Goal: Information Seeking & Learning: Learn about a topic

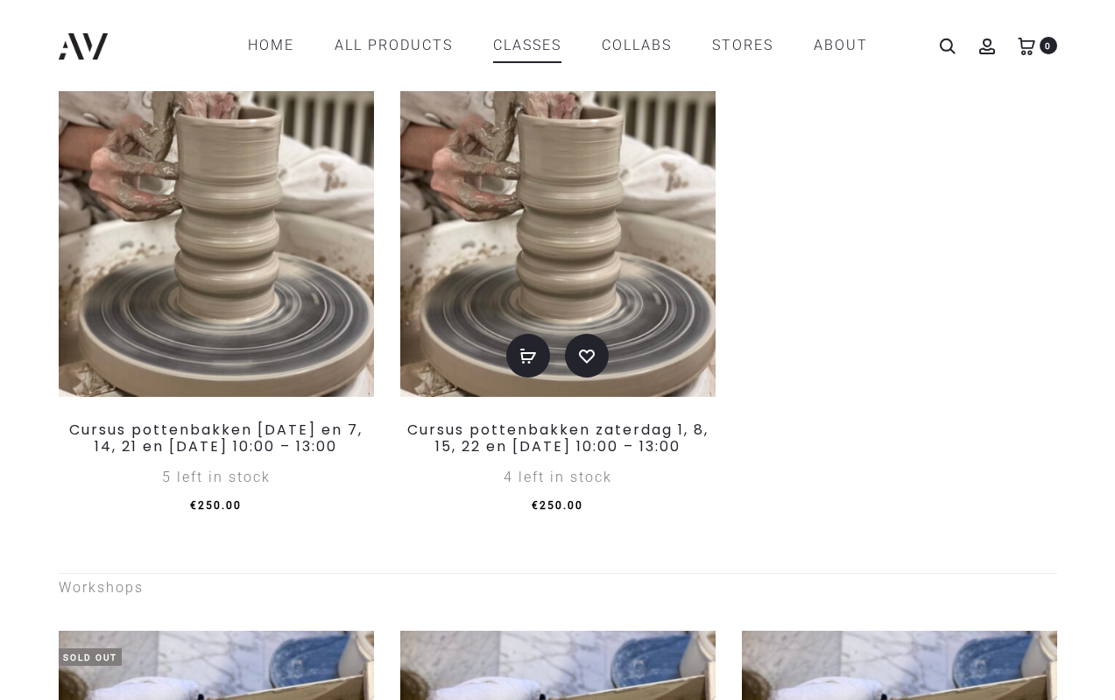
scroll to position [788, 0]
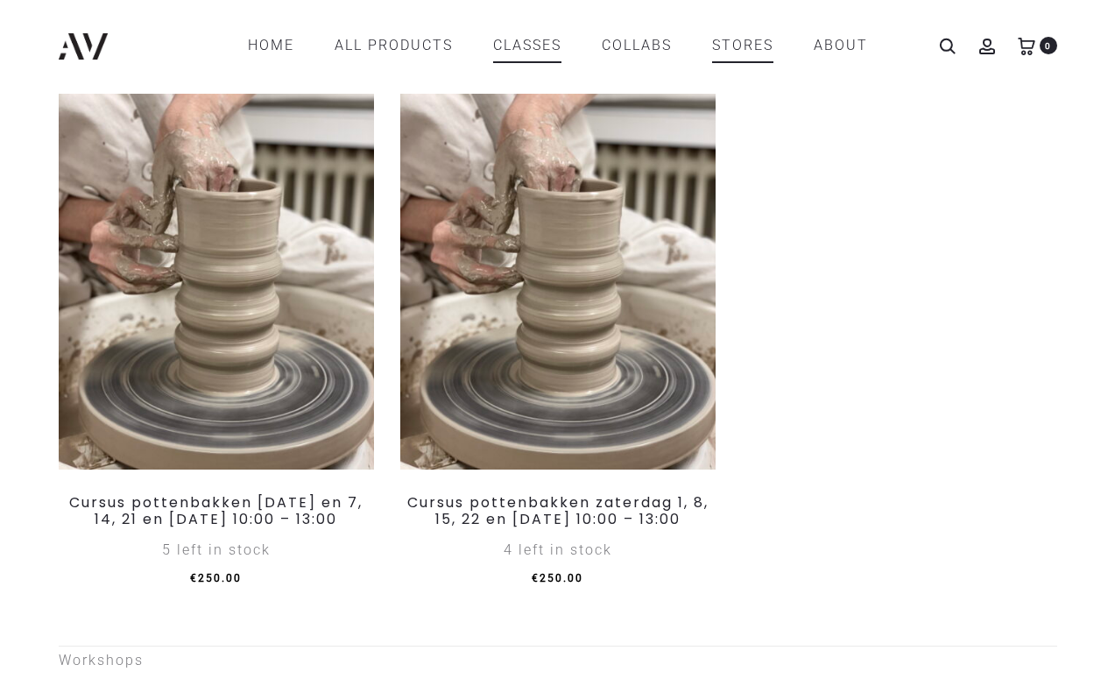
click at [765, 50] on link "STORES" at bounding box center [742, 46] width 61 height 30
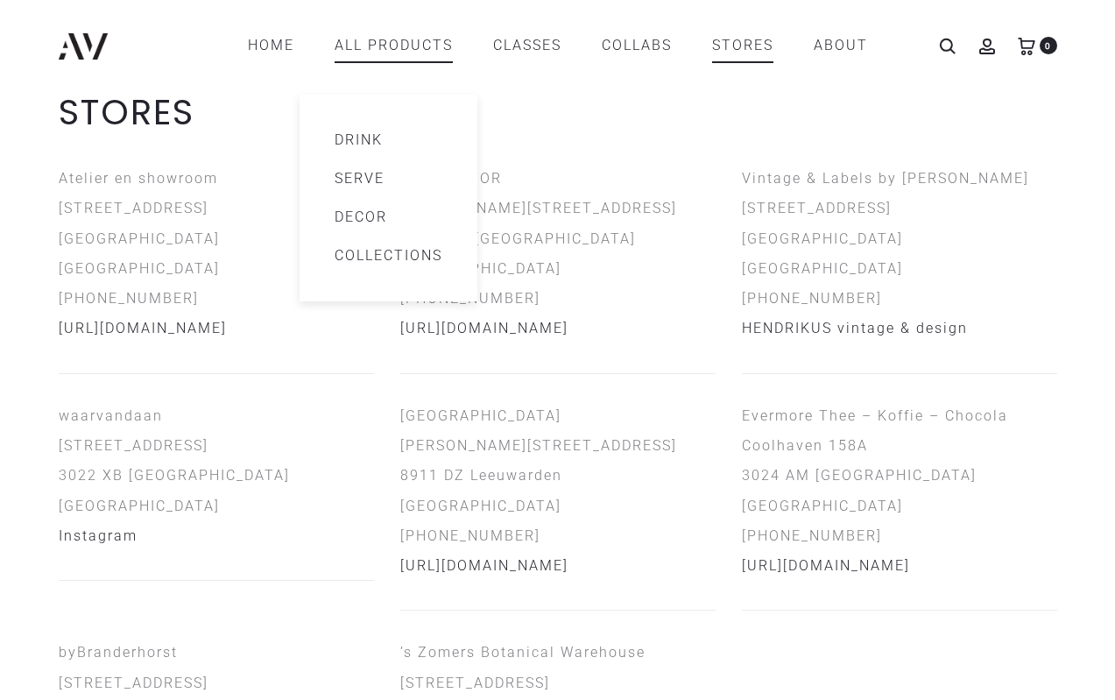
click at [405, 60] on link "All products" at bounding box center [394, 46] width 118 height 30
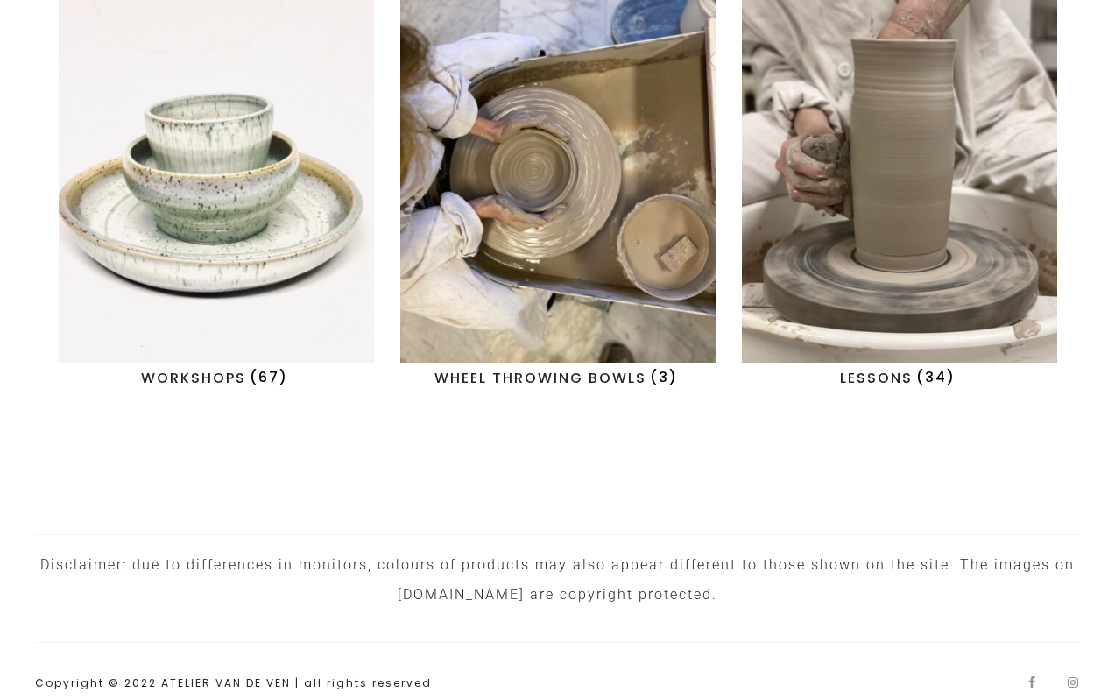
scroll to position [1927, 0]
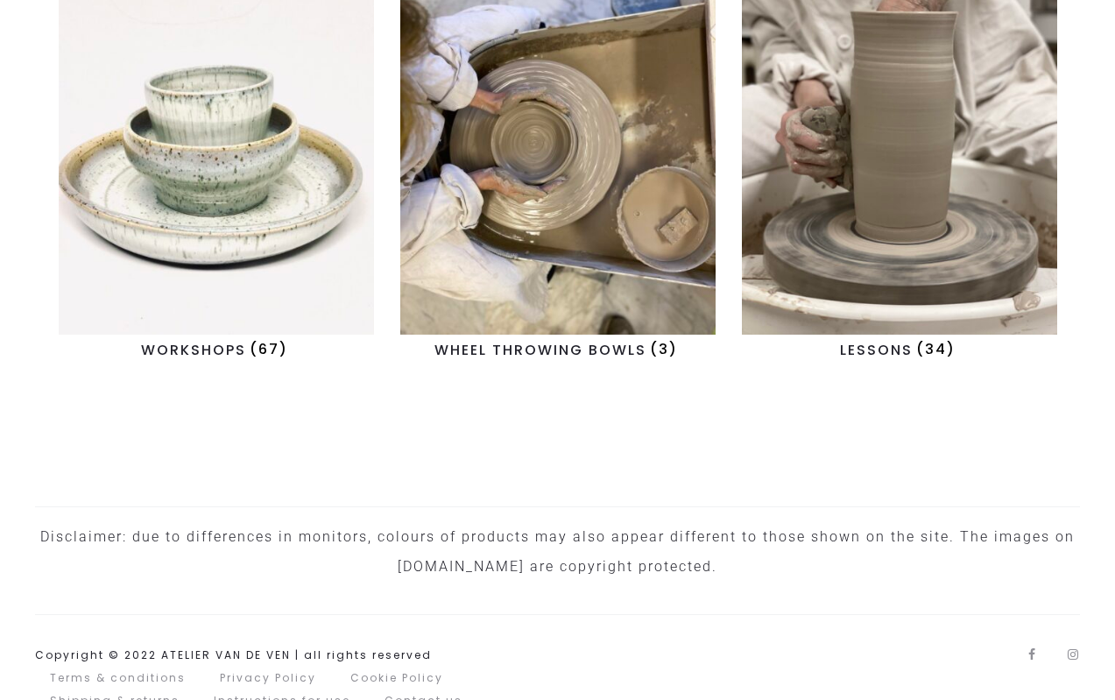
click at [300, 225] on img "Visit product category WORKSHOPS" at bounding box center [216, 147] width 315 height 376
click at [857, 172] on img "Visit product category LESSONS" at bounding box center [899, 147] width 315 height 376
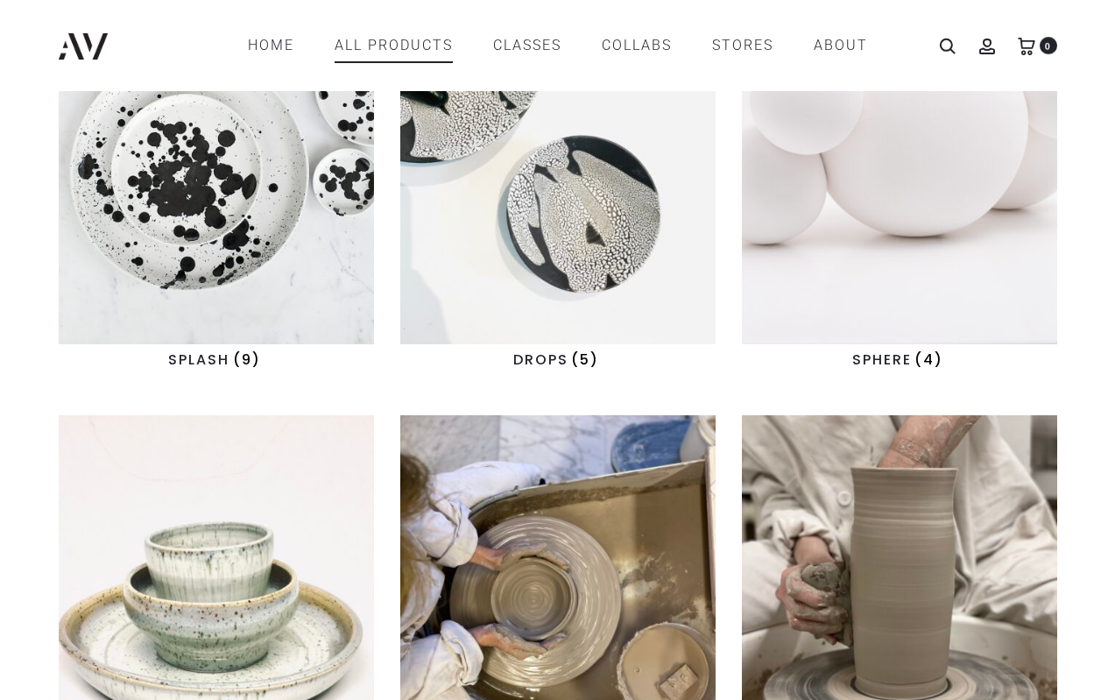
scroll to position [1441, 0]
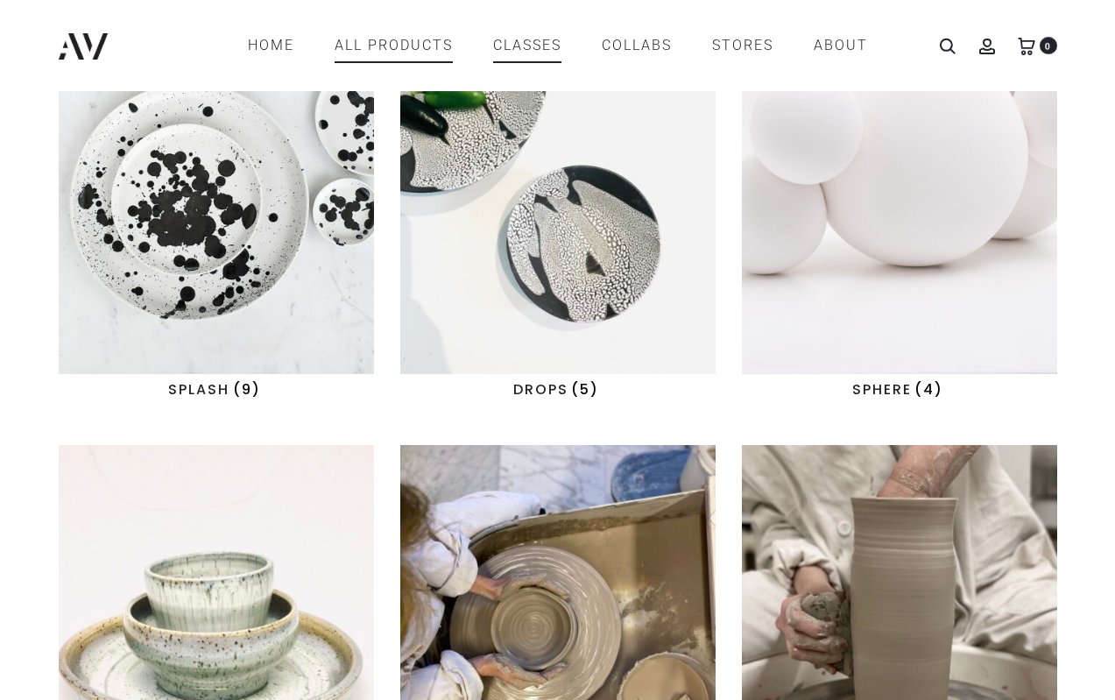
click at [518, 39] on link "CLASSES" at bounding box center [527, 46] width 68 height 30
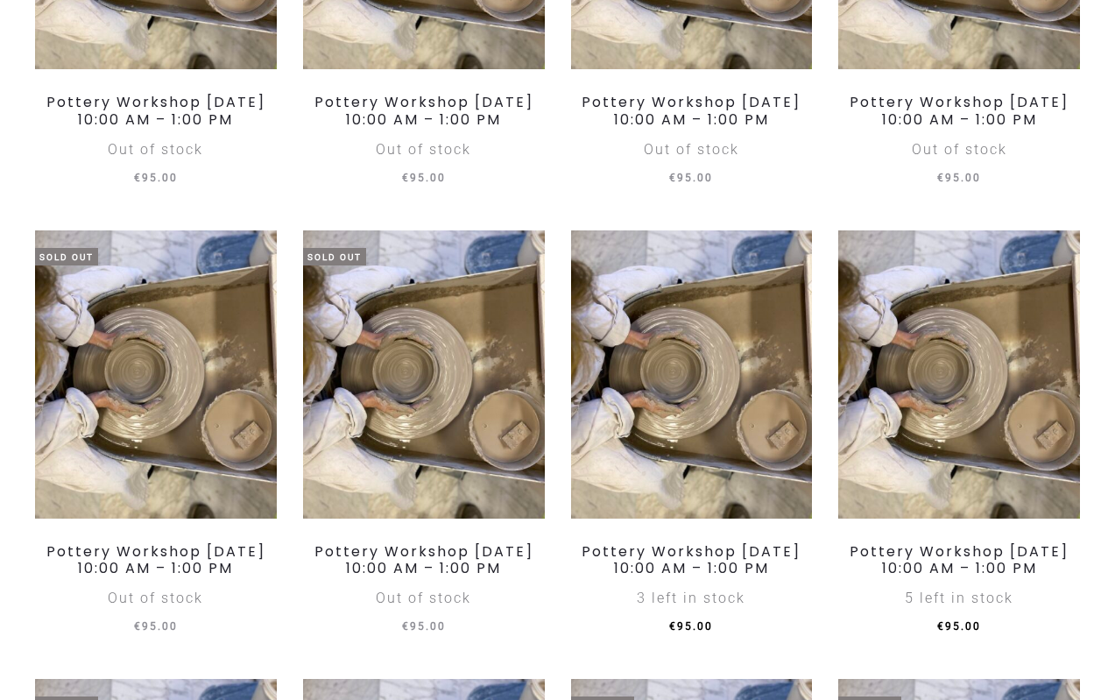
scroll to position [2716, 0]
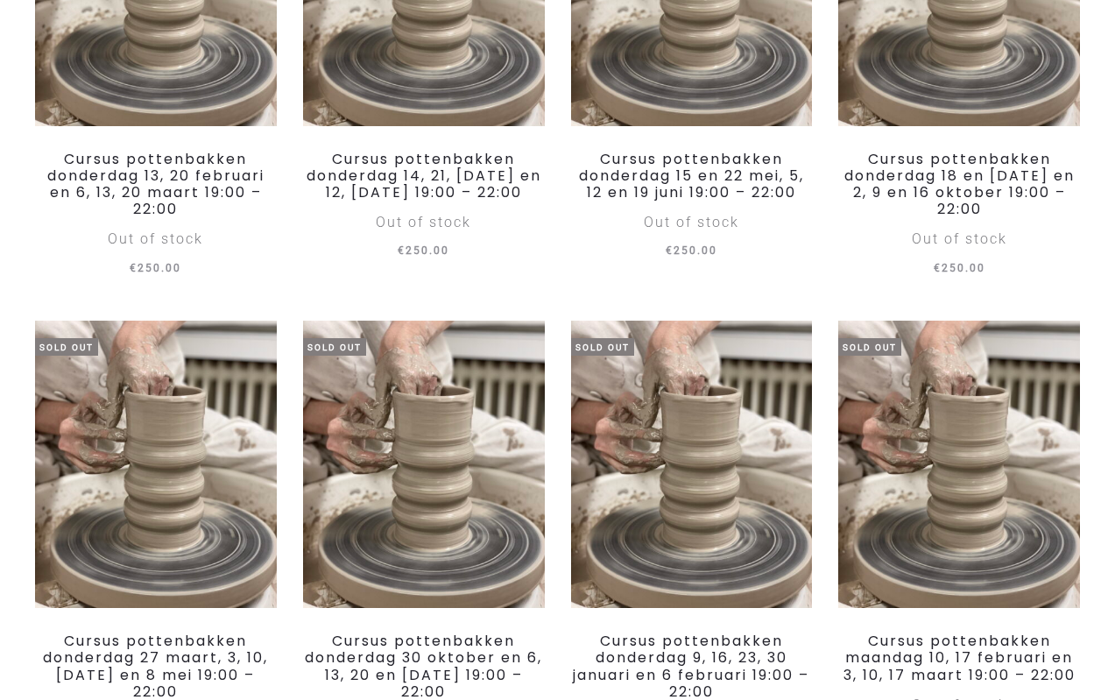
scroll to position [788, 0]
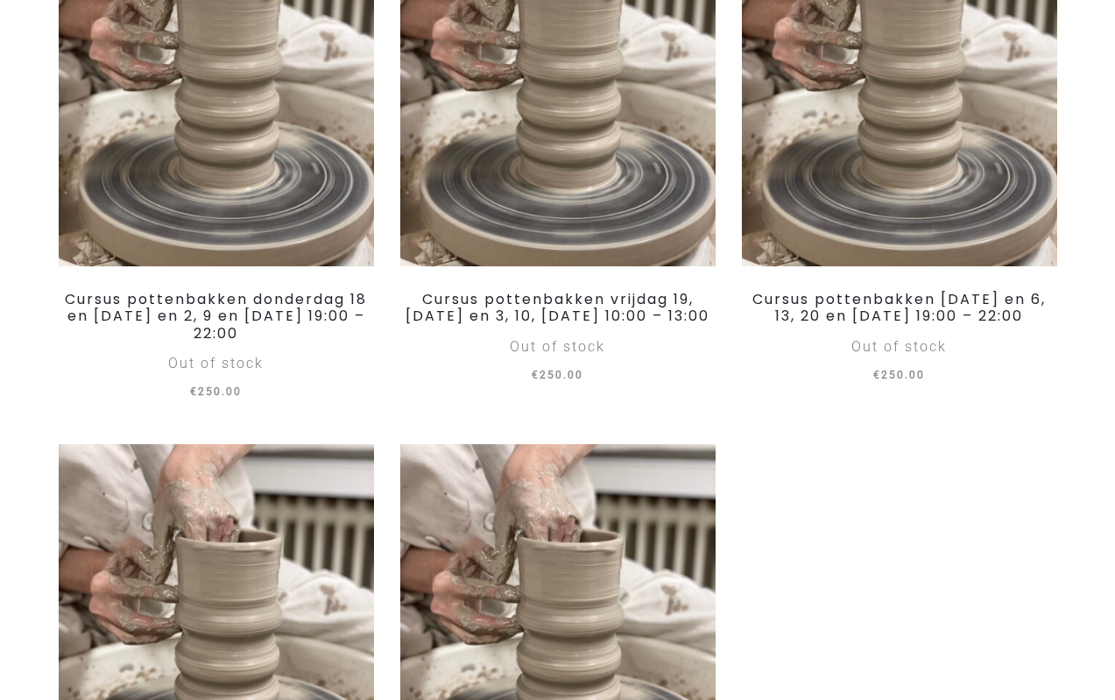
scroll to position [876, 0]
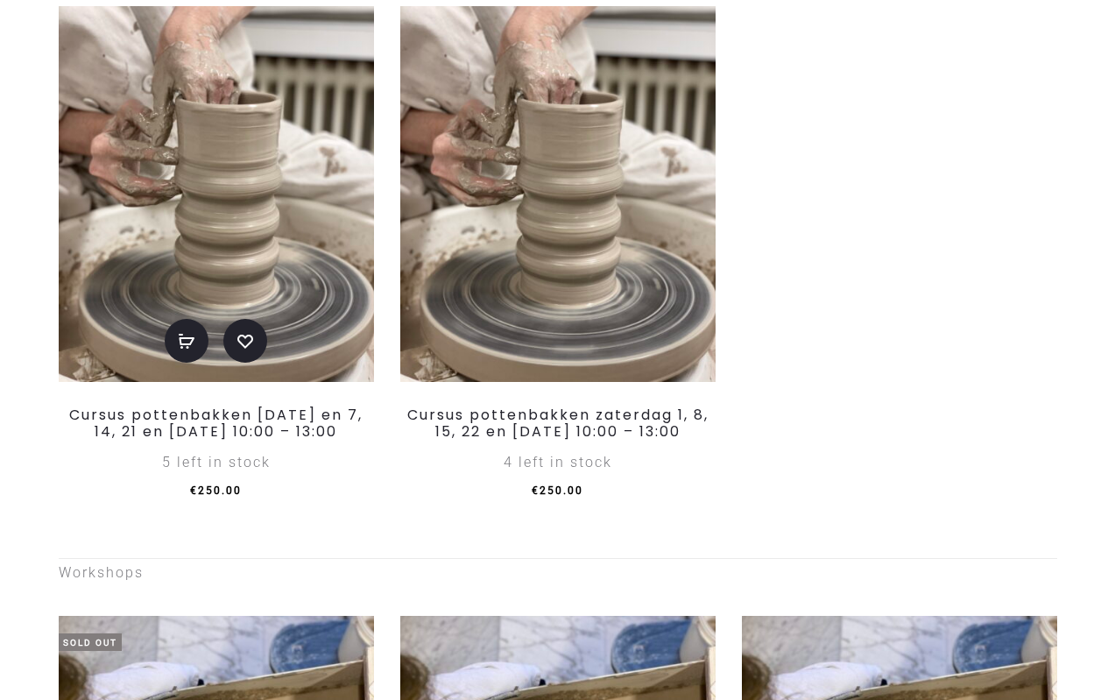
click at [247, 297] on img at bounding box center [216, 194] width 315 height 376
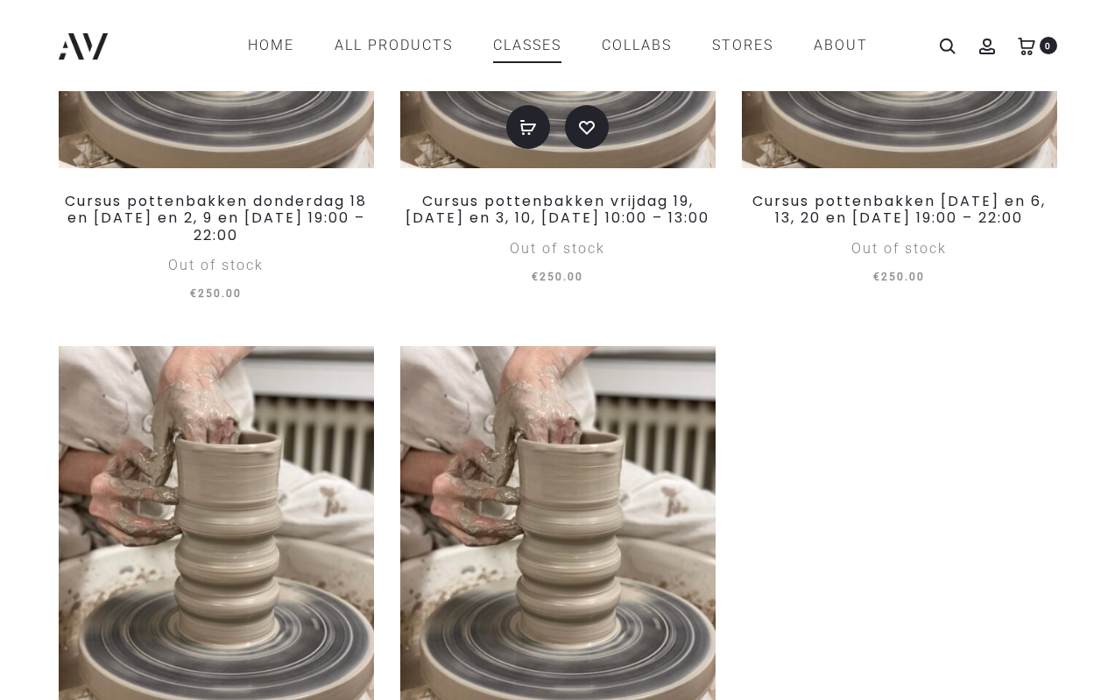
scroll to position [438, 0]
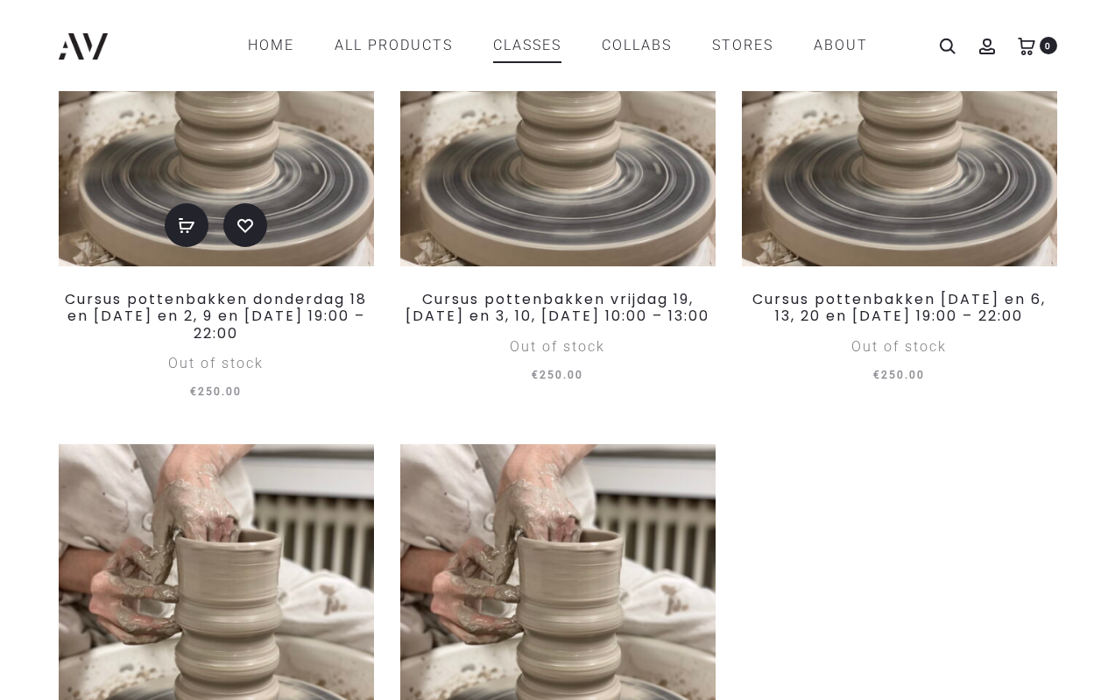
click at [235, 232] on img at bounding box center [216, 78] width 315 height 376
click at [532, 247] on link "Read more" at bounding box center [528, 225] width 44 height 44
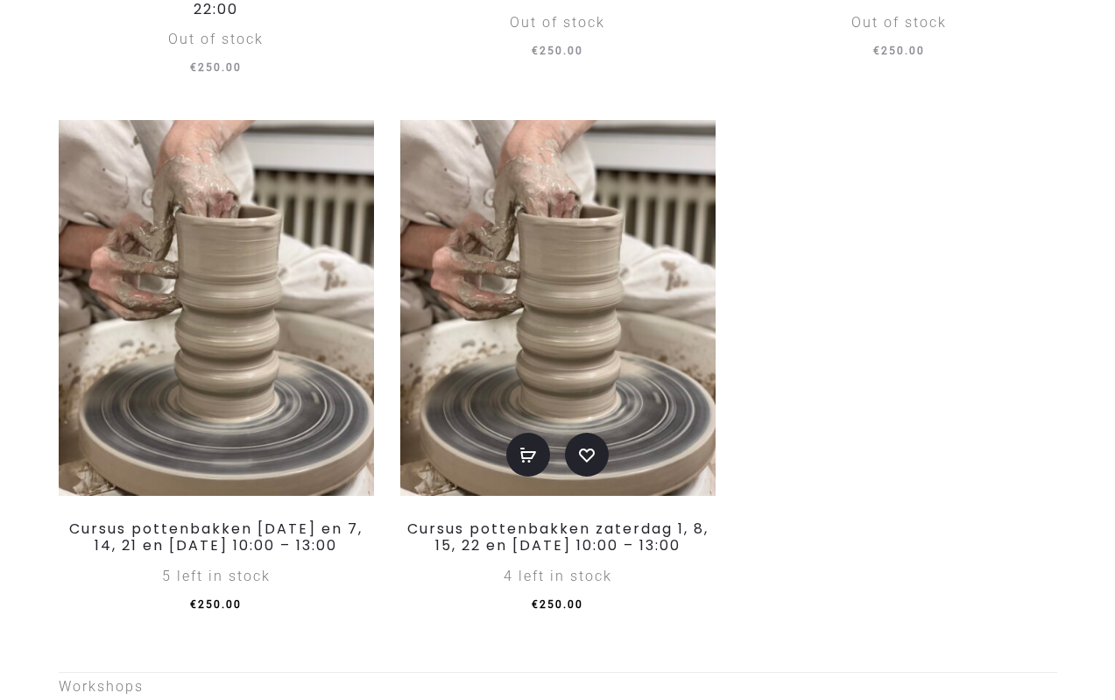
scroll to position [788, 0]
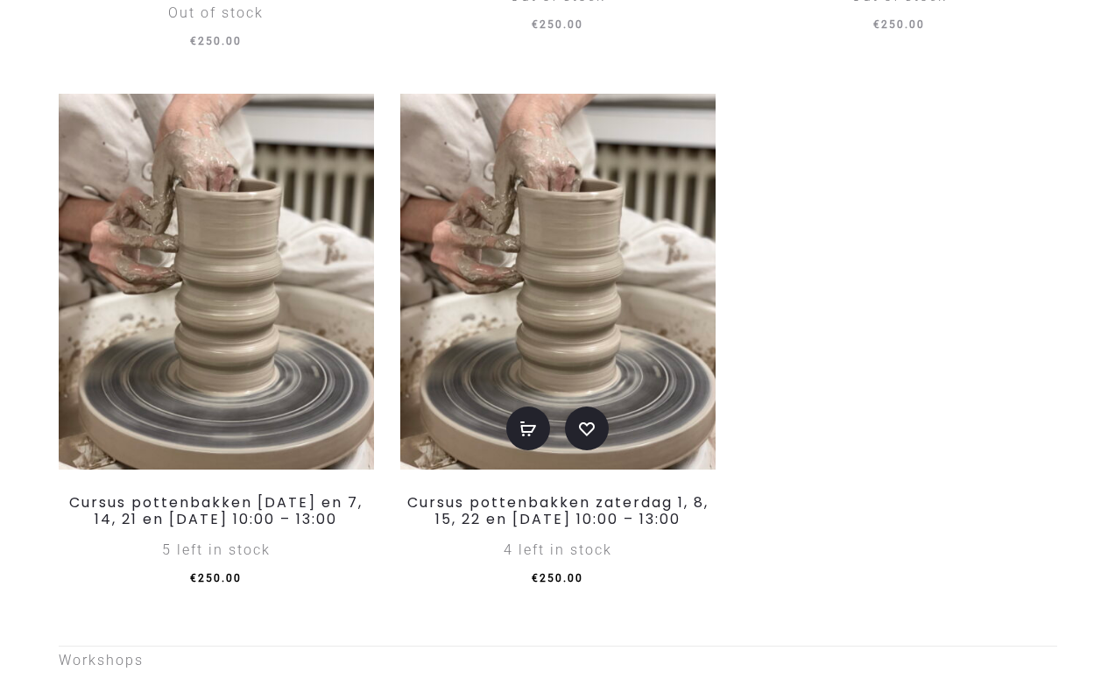
click at [568, 257] on img at bounding box center [557, 282] width 315 height 376
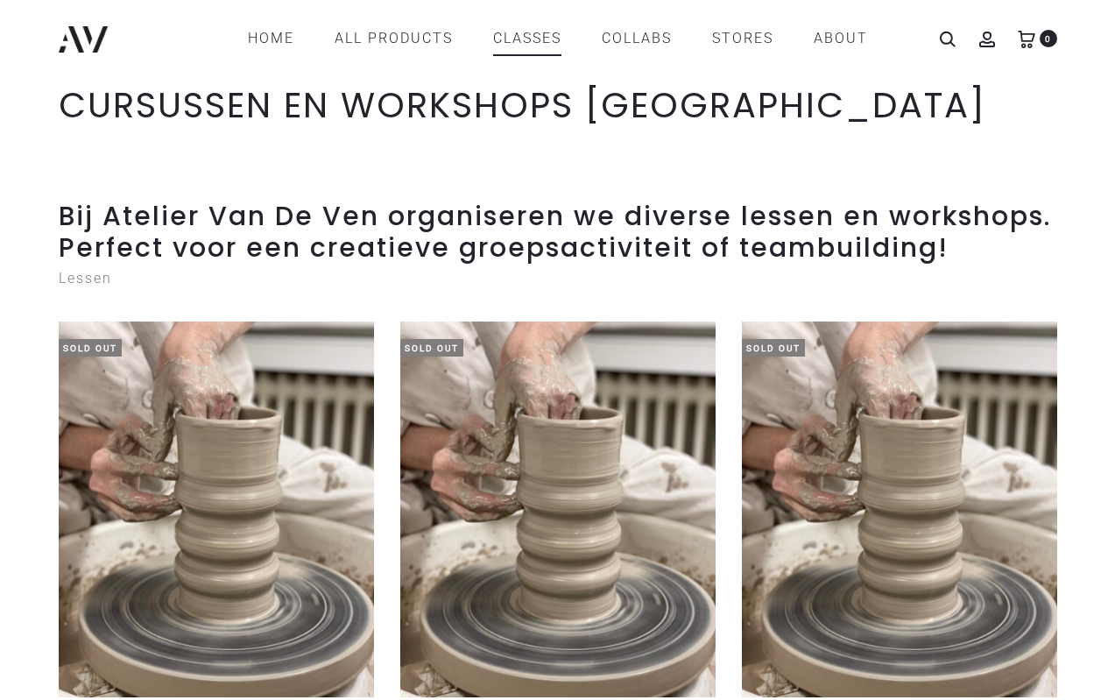
scroll to position [0, 0]
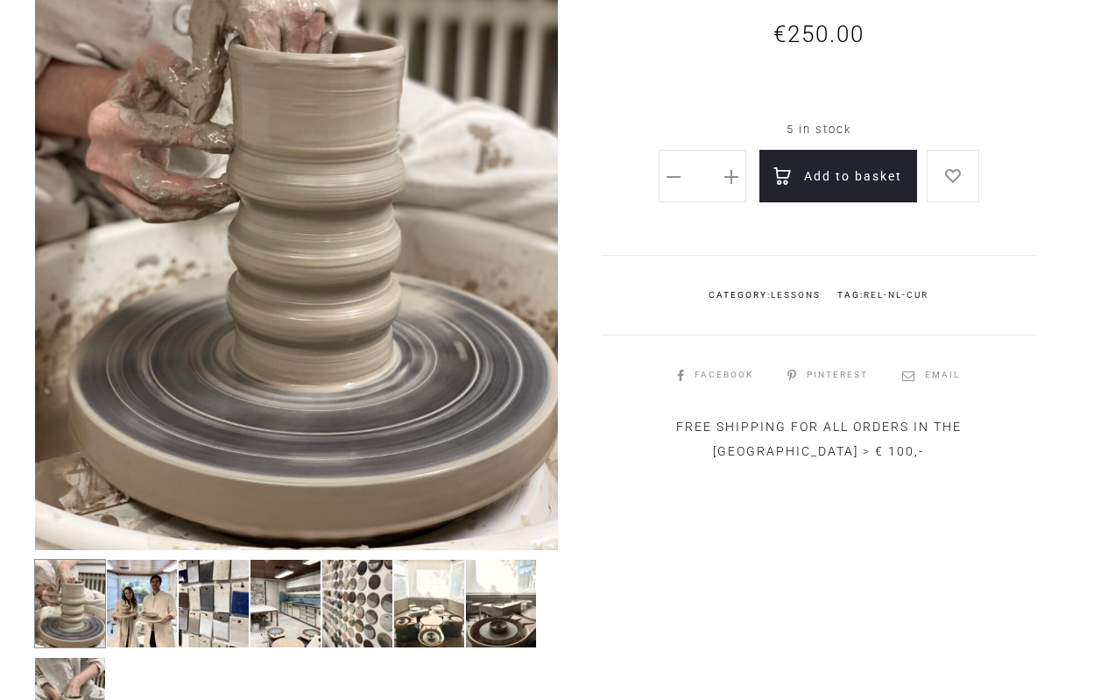
scroll to position [350, 0]
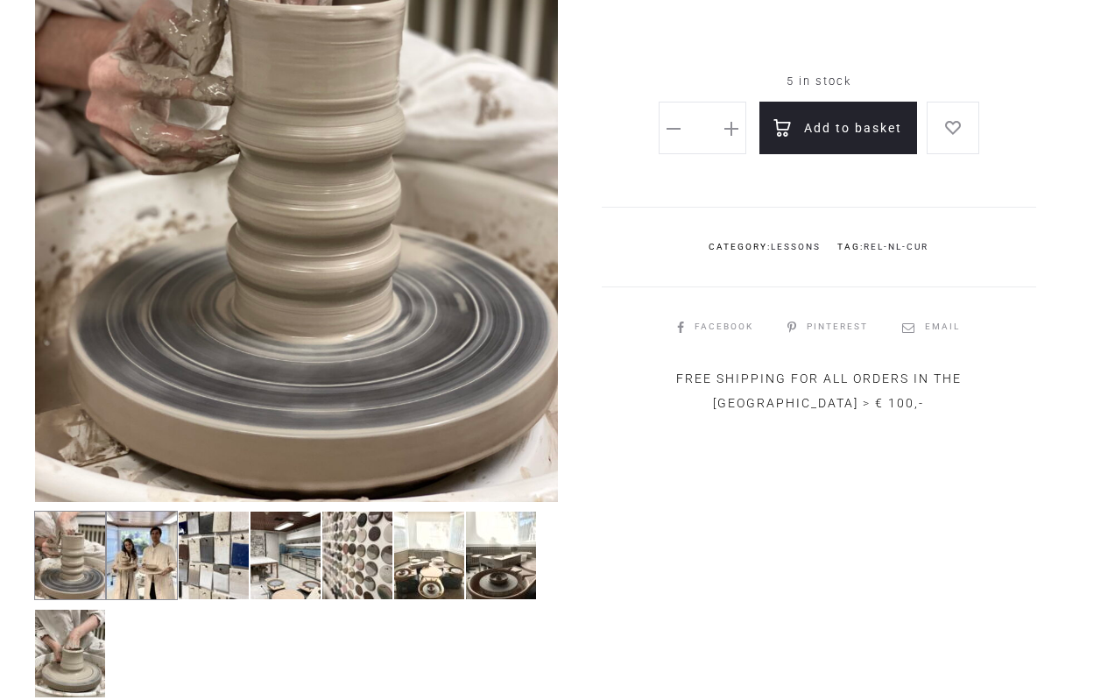
click at [123, 562] on img at bounding box center [142, 555] width 72 height 89
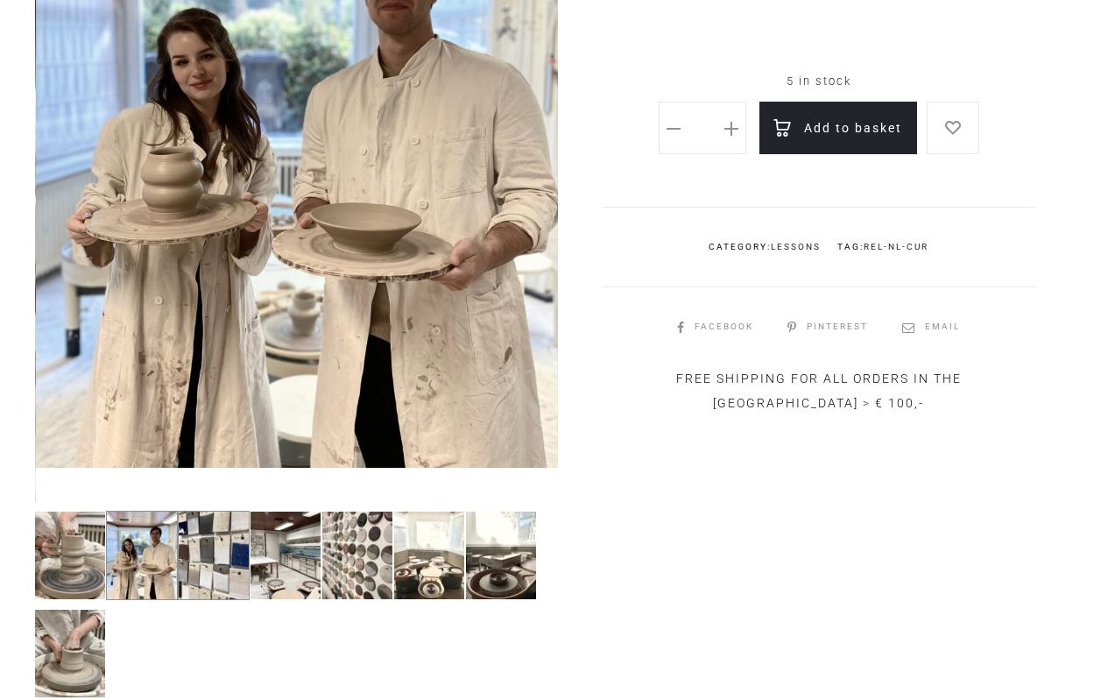
click at [219, 543] on img at bounding box center [214, 555] width 72 height 89
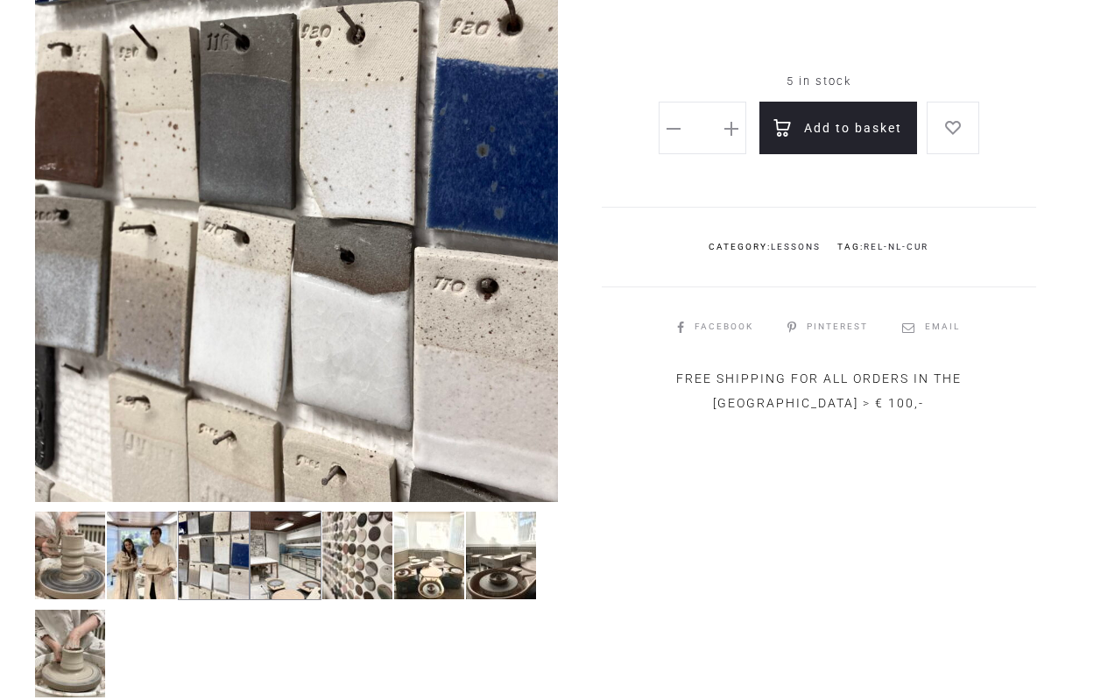
click at [290, 566] on img at bounding box center [286, 555] width 72 height 89
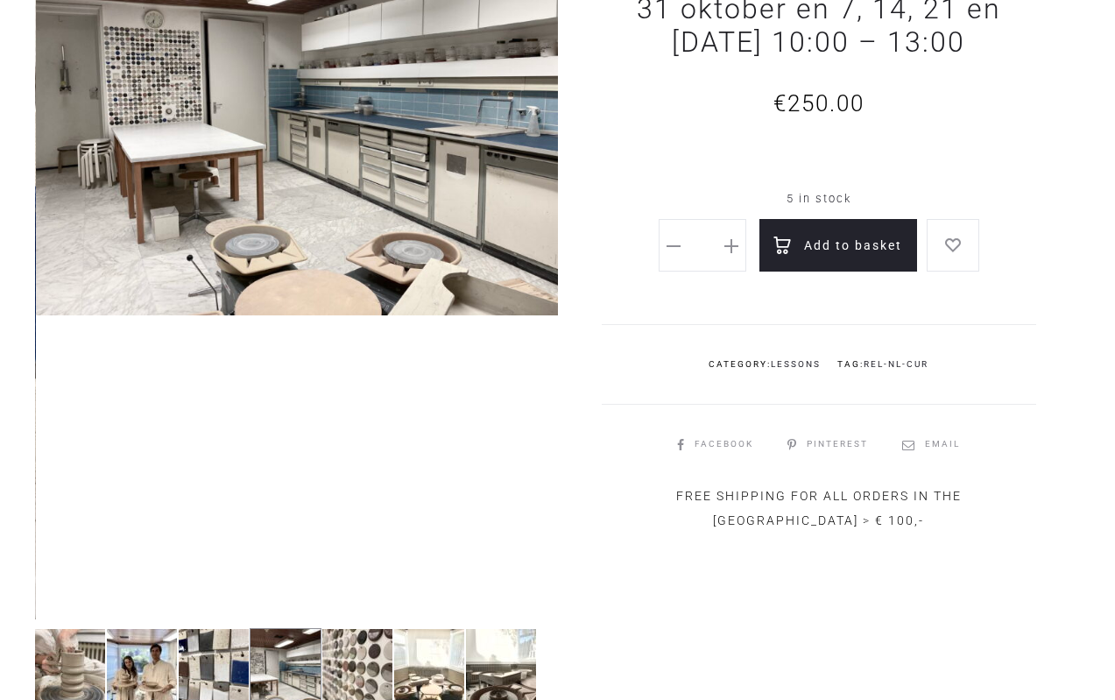
scroll to position [263, 0]
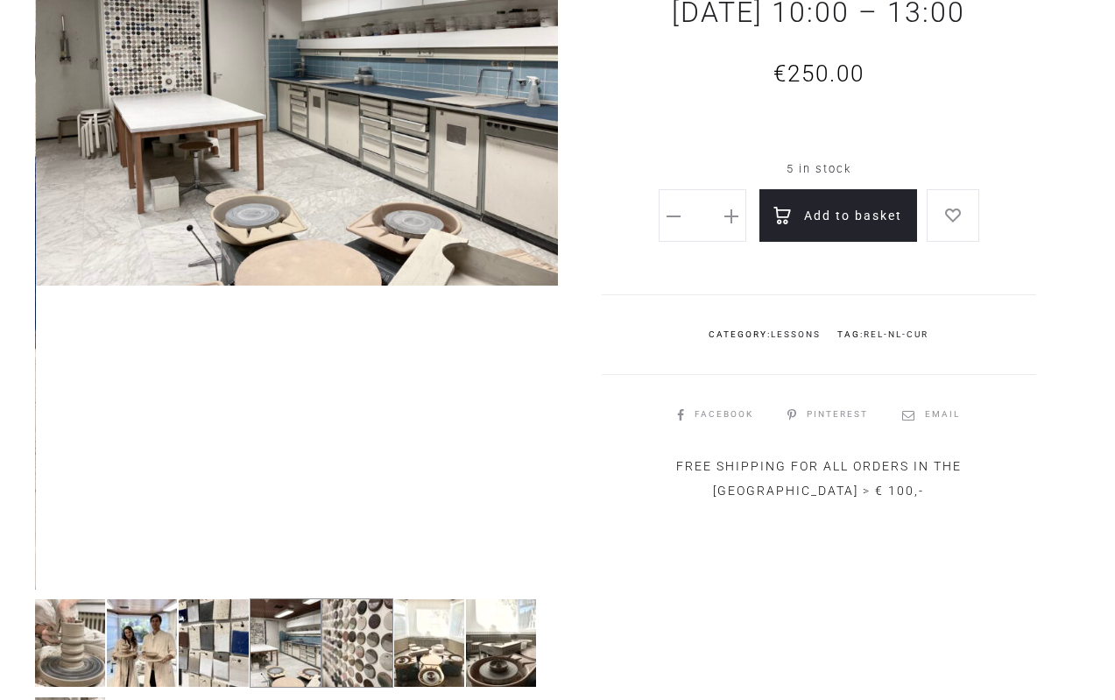
click at [371, 635] on img at bounding box center [358, 642] width 72 height 89
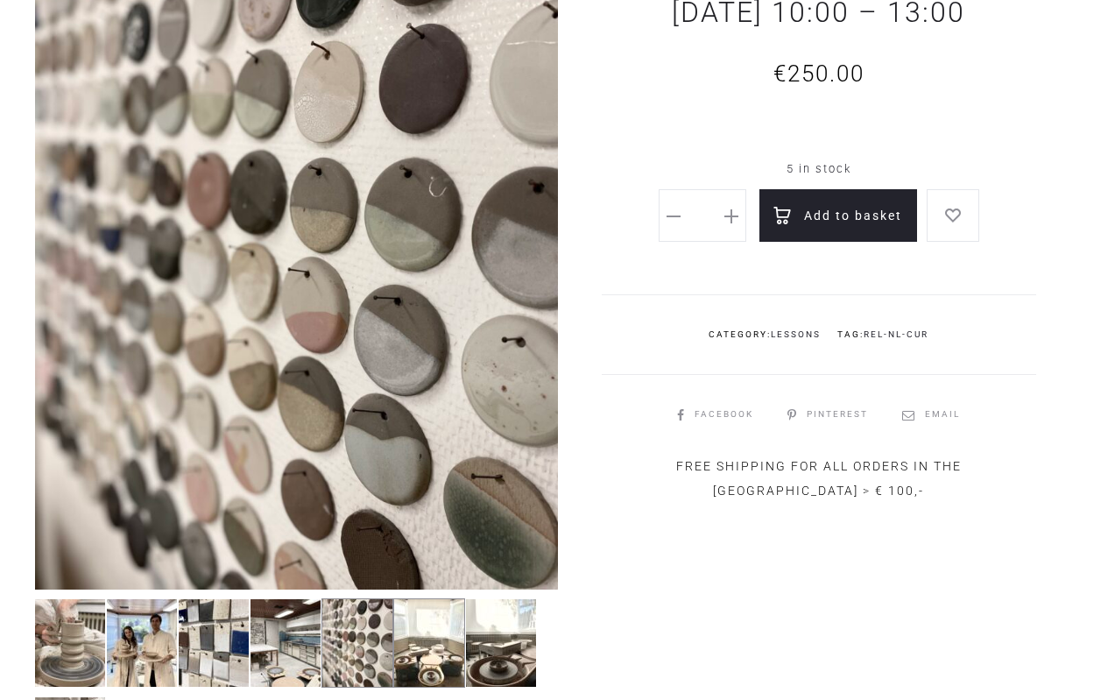
click at [420, 640] on img at bounding box center [429, 642] width 72 height 89
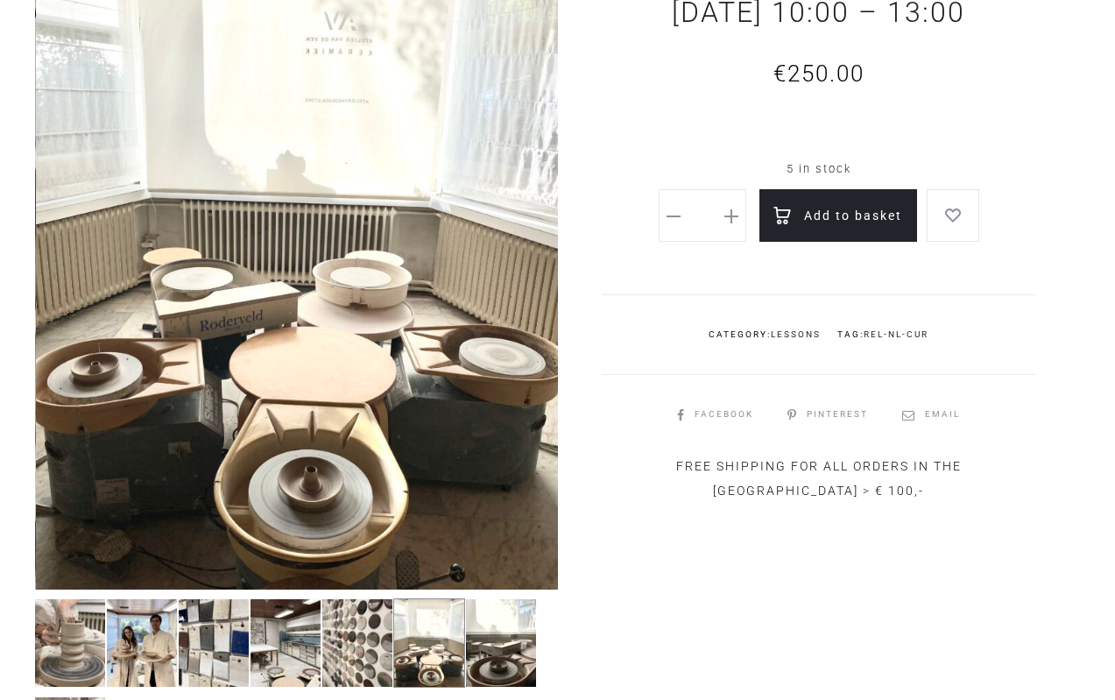
click at [432, 646] on img at bounding box center [429, 642] width 72 height 89
click at [506, 647] on img at bounding box center [501, 642] width 72 height 89
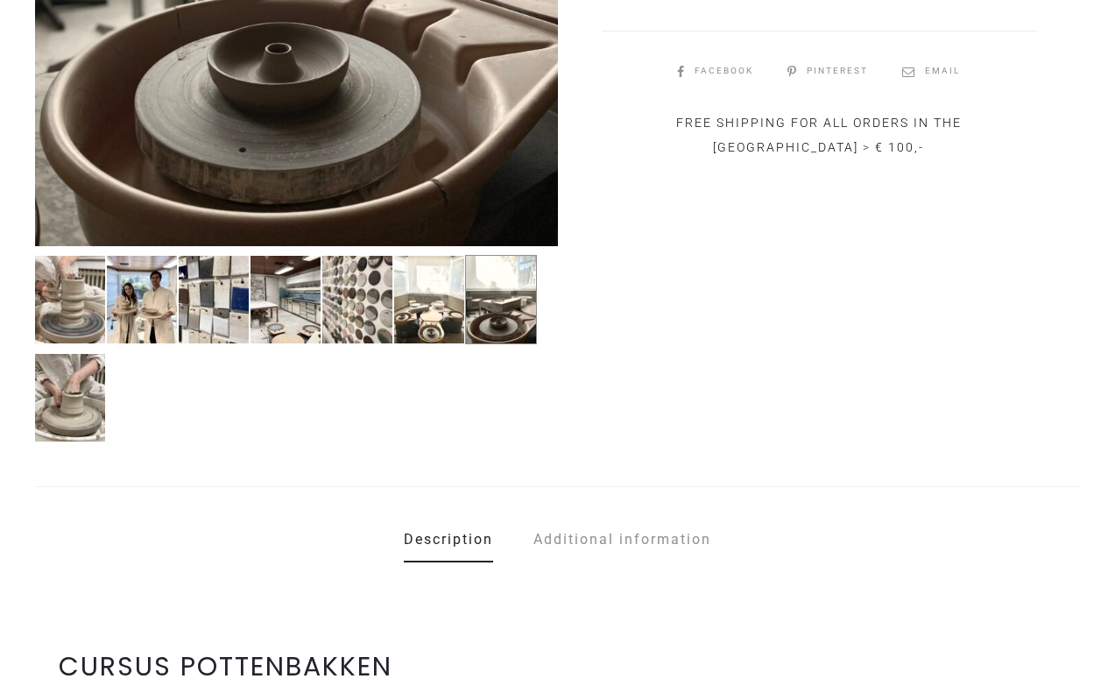
scroll to position [613, 0]
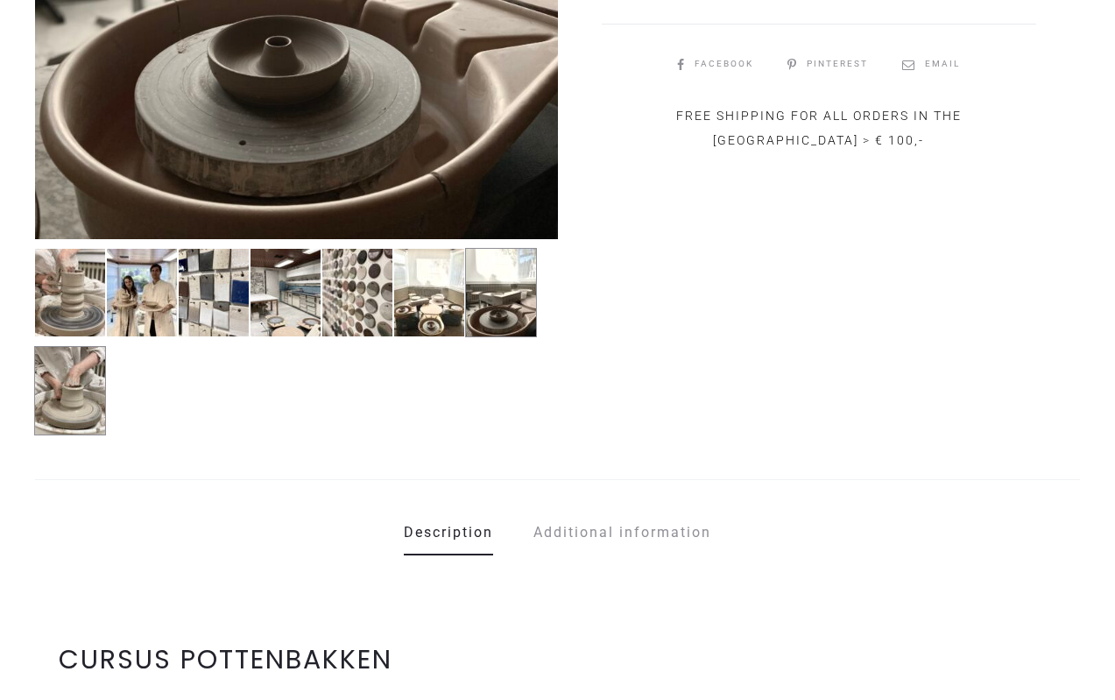
click at [80, 392] on img at bounding box center [70, 390] width 72 height 89
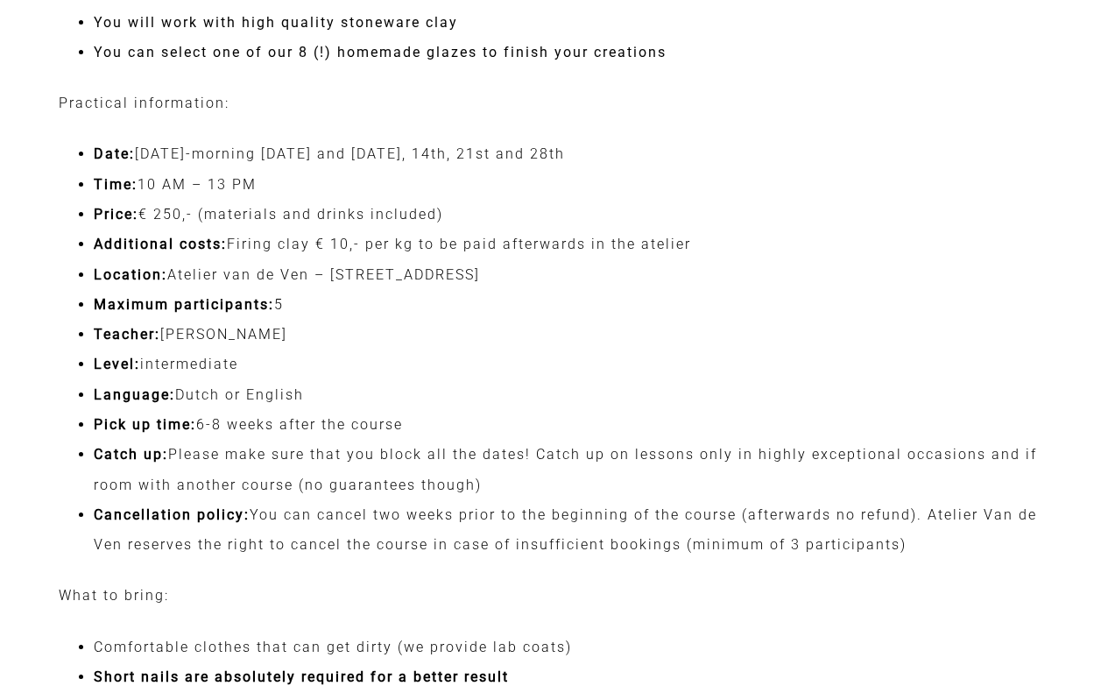
scroll to position [2804, 0]
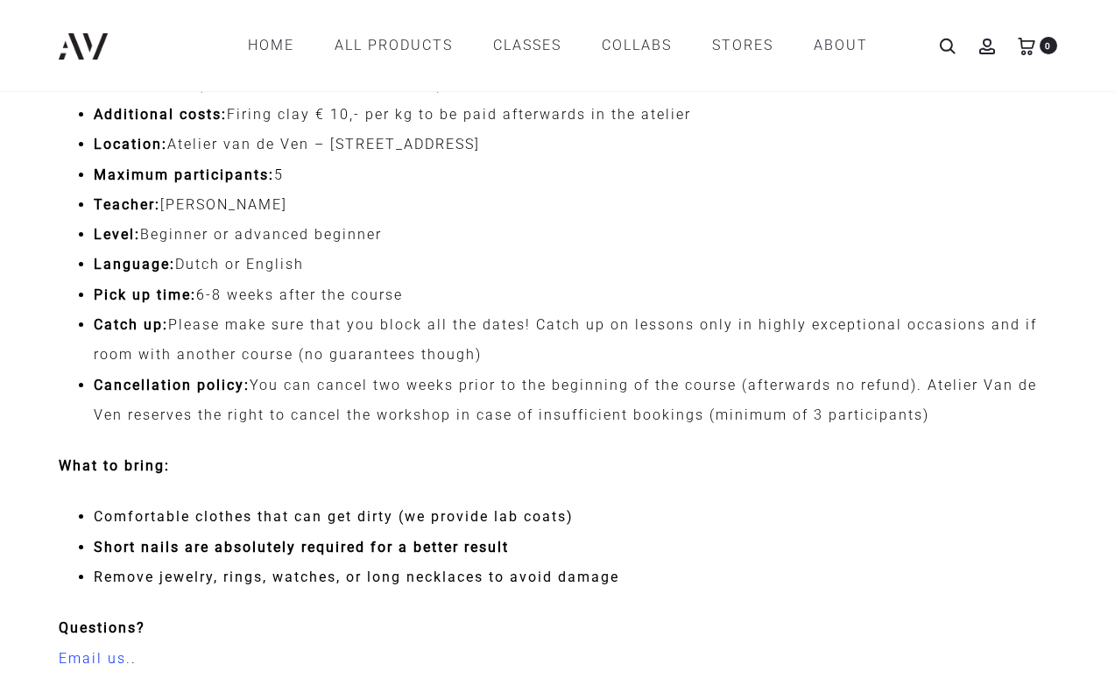
scroll to position [2804, 0]
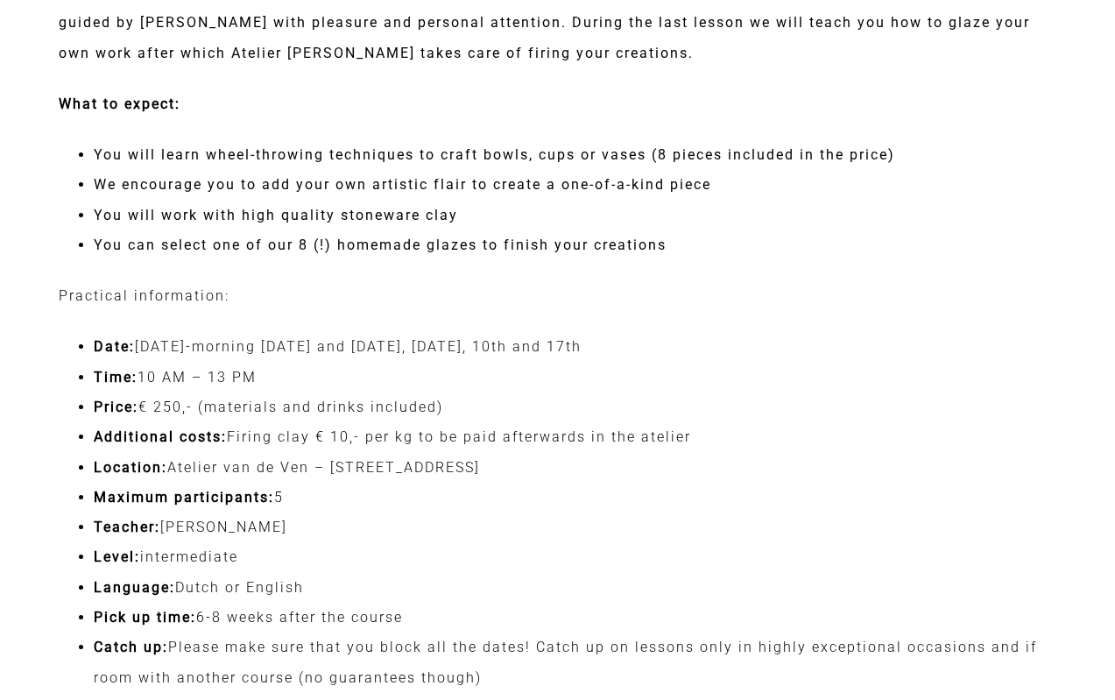
scroll to position [2628, 0]
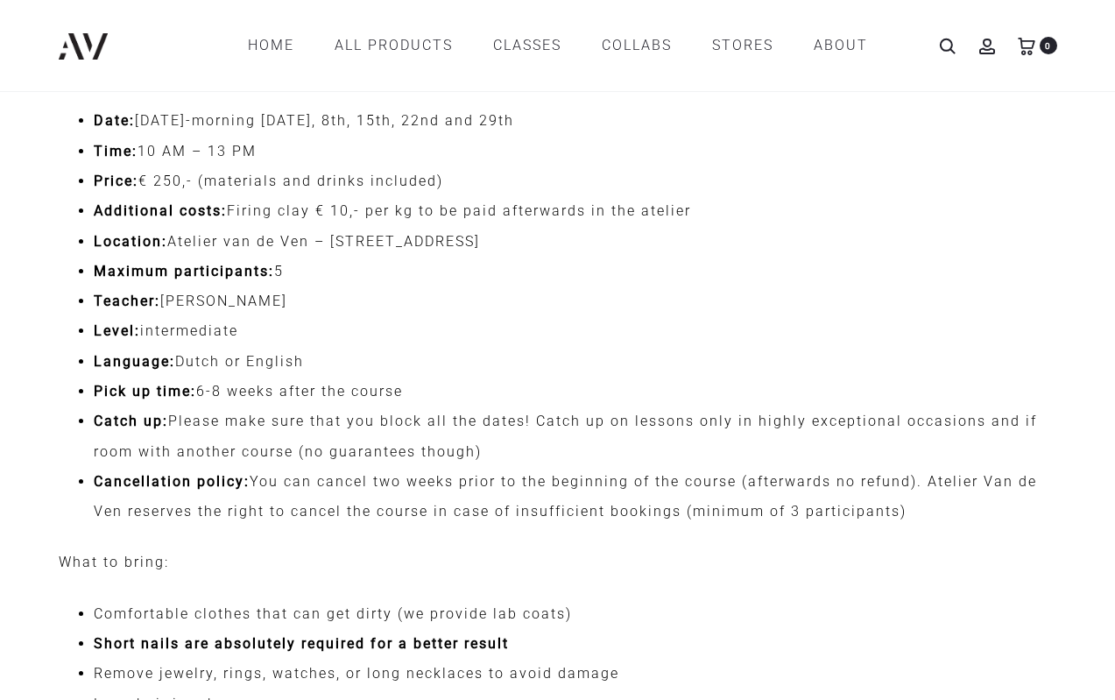
scroll to position [2800, 0]
